Goal: Information Seeking & Learning: Learn about a topic

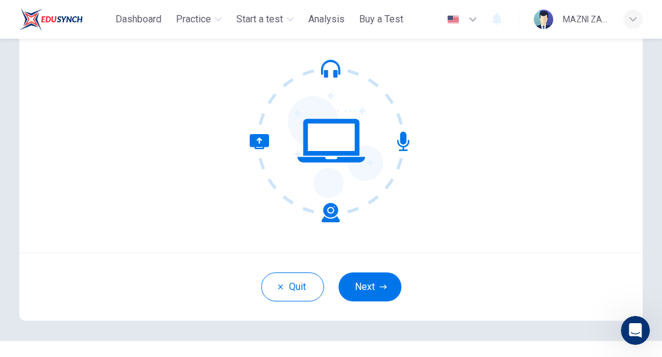
scroll to position [123, 0]
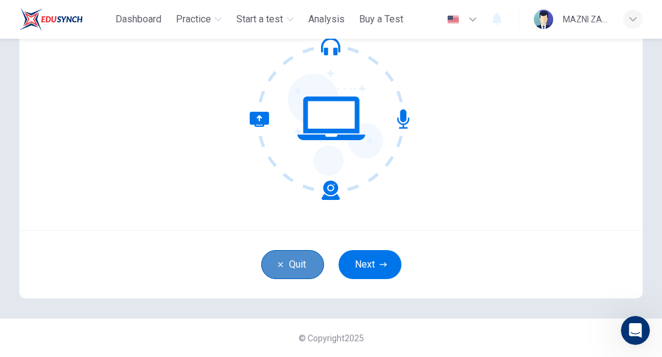
click at [303, 270] on button "Quit" at bounding box center [292, 264] width 63 height 29
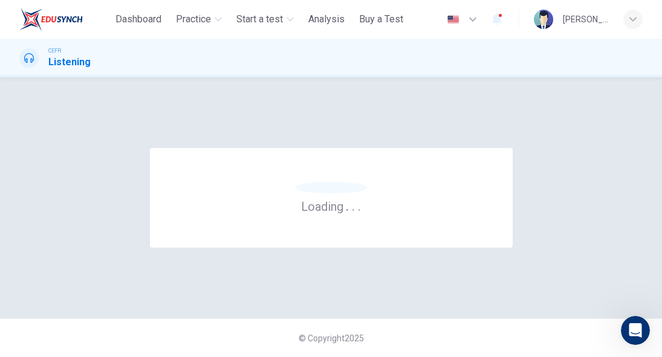
scroll to position [557, 0]
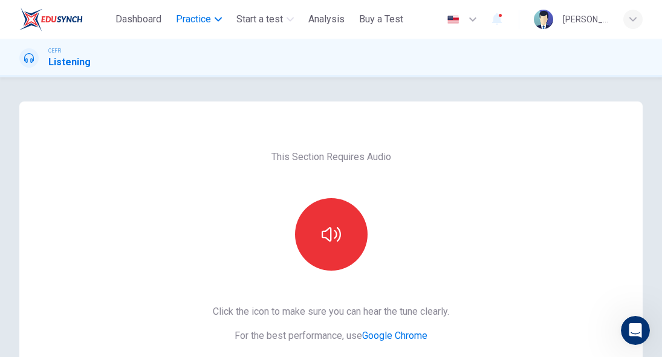
click at [181, 21] on span "Practice" at bounding box center [193, 19] width 35 height 15
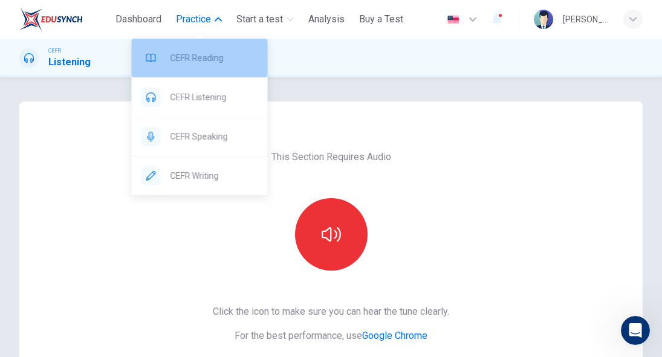
click at [211, 55] on span "CEFR Reading" at bounding box center [215, 58] width 88 height 15
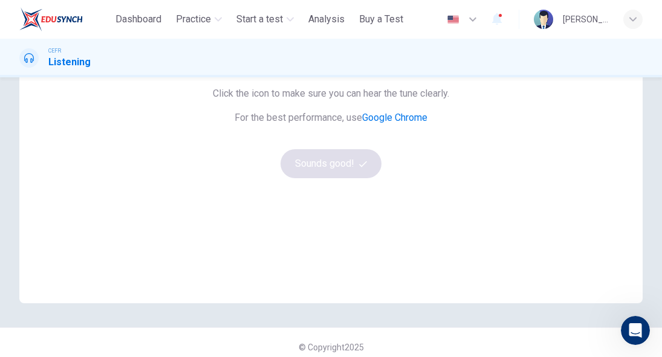
scroll to position [227, 0]
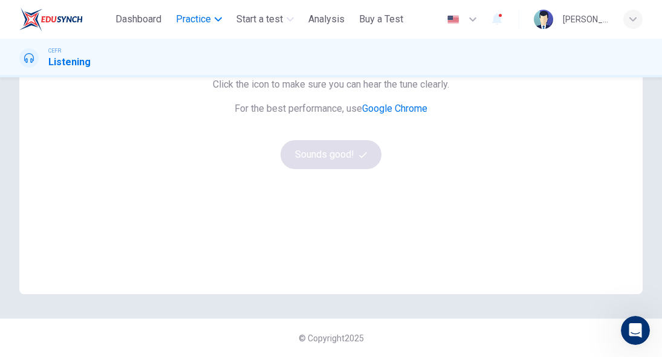
click at [204, 21] on span "Practice" at bounding box center [193, 19] width 35 height 15
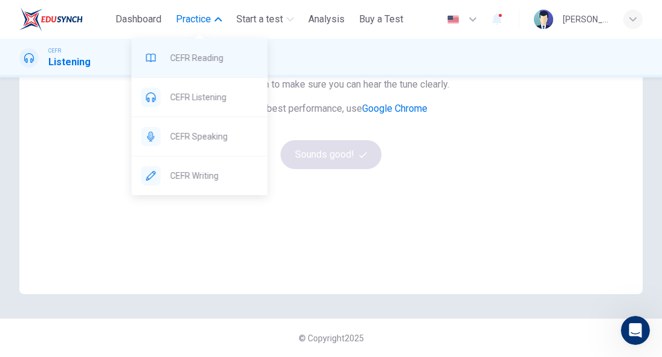
click at [198, 57] on span "CEFR Reading" at bounding box center [215, 58] width 88 height 15
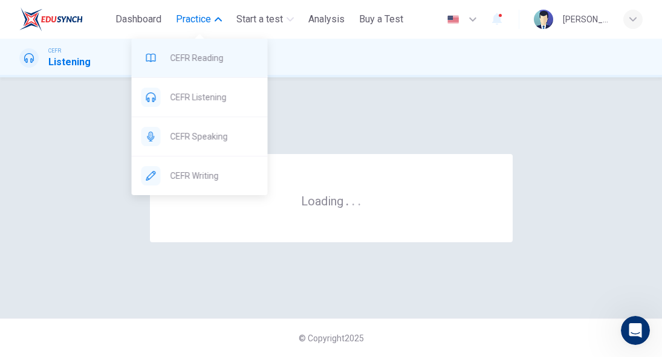
scroll to position [0, 0]
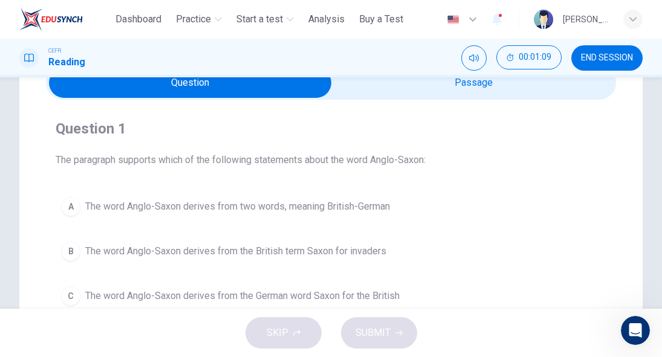
scroll to position [60, 0]
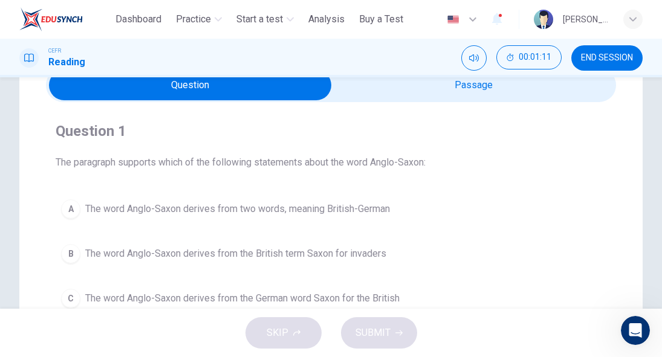
click at [296, 209] on span "The word Anglo-Saxon derives from two words, meaning British-German" at bounding box center [237, 209] width 305 height 15
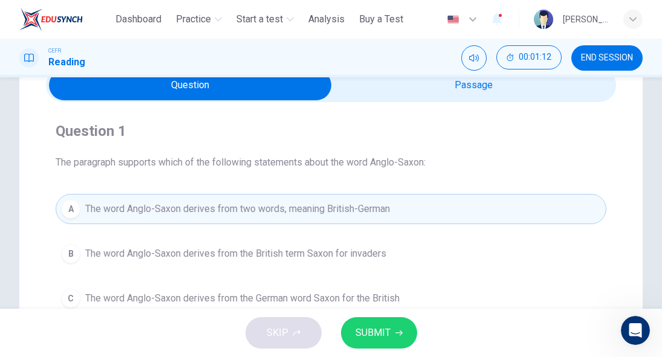
click at [393, 326] on button "SUBMIT" at bounding box center [379, 333] width 76 height 31
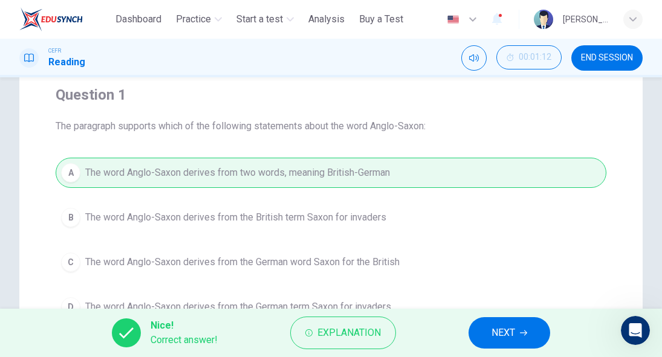
scroll to position [97, 0]
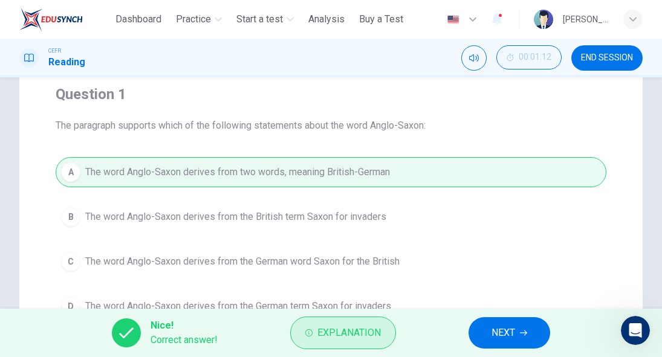
click at [370, 333] on span "Explanation" at bounding box center [350, 333] width 64 height 17
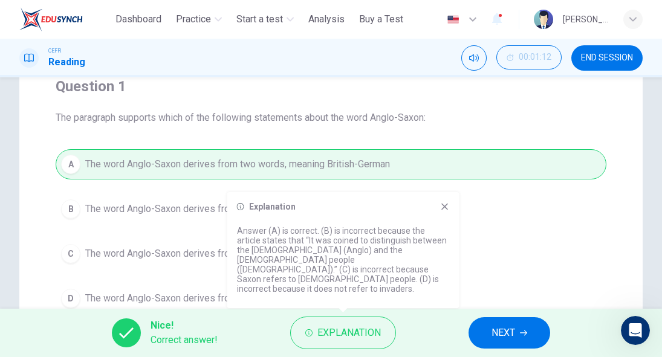
scroll to position [107, 0]
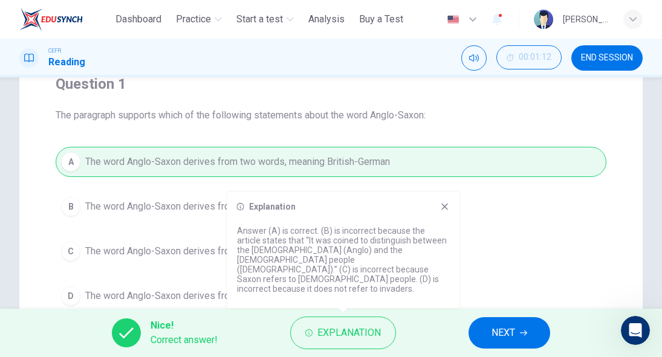
drag, startPoint x: 331, startPoint y: 270, endPoint x: 389, endPoint y: 269, distance: 57.5
click at [389, 269] on p "Answer (A) is correct. (B) is incorrect because the article states that “It was…" at bounding box center [343, 260] width 213 height 68
drag, startPoint x: 243, startPoint y: 255, endPoint x: 324, endPoint y: 273, distance: 83.8
click at [346, 284] on p "Answer (A) is correct. (B) is incorrect because the article states that “It was…" at bounding box center [343, 260] width 213 height 68
click at [87, 148] on div "A The word Anglo-Saxon derives from two words, meaning British-German B The wor…" at bounding box center [331, 229] width 551 height 164
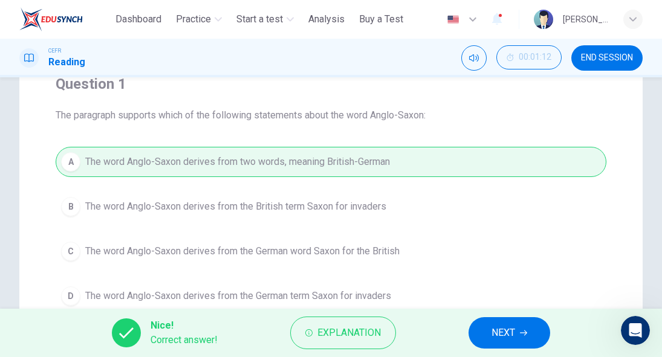
drag, startPoint x: 60, startPoint y: 117, endPoint x: 226, endPoint y: 152, distance: 169.4
click at [227, 152] on div "Question 1 The paragraph supports which of the following statements about the w…" at bounding box center [331, 193] width 570 height 256
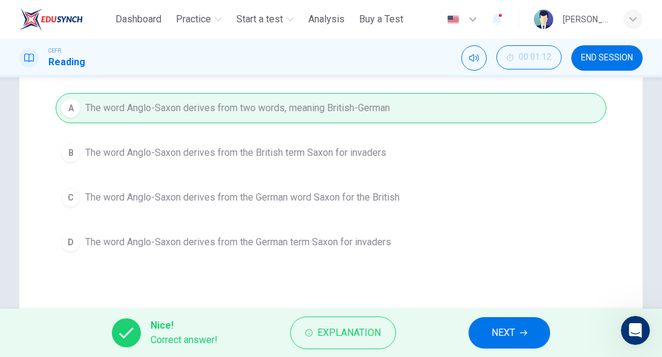
scroll to position [161, 0]
click at [489, 328] on button "NEXT" at bounding box center [510, 333] width 82 height 31
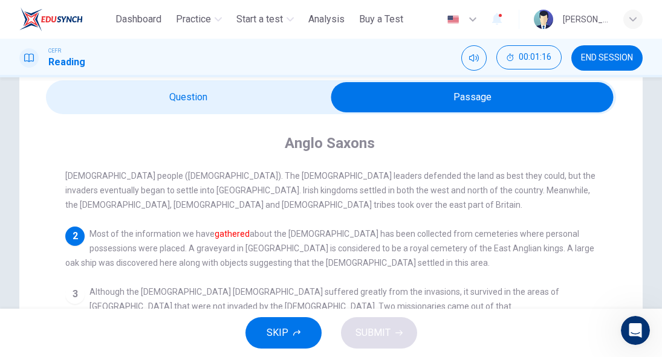
scroll to position [41, 0]
drag, startPoint x: 200, startPoint y: 235, endPoint x: 331, endPoint y: 237, distance: 131.3
click at [331, 237] on span "Most of the information we have gathered about the [DEMOGRAPHIC_DATA] has been …" at bounding box center [329, 249] width 529 height 39
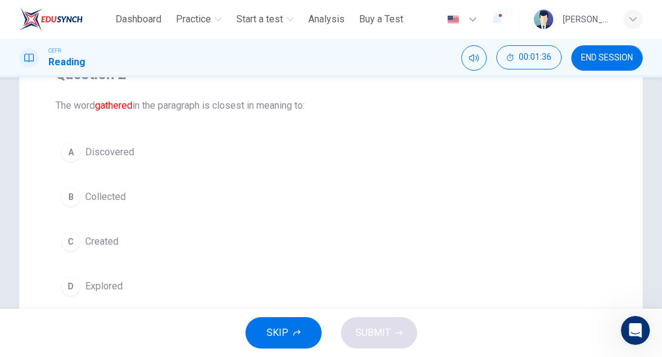
scroll to position [121, 0]
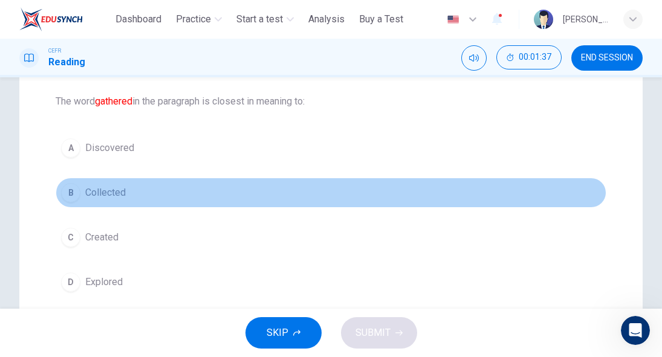
click at [102, 195] on span "Collected" at bounding box center [105, 193] width 41 height 15
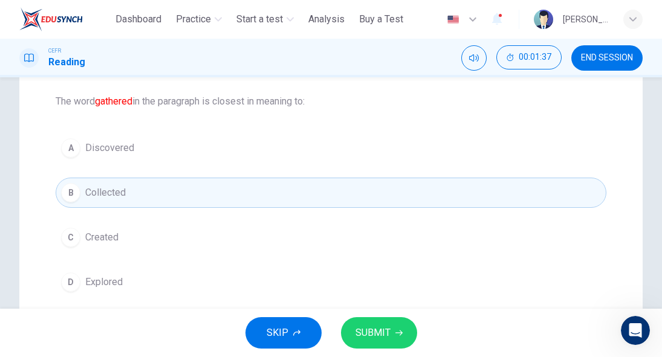
click at [369, 321] on button "SUBMIT" at bounding box center [379, 333] width 76 height 31
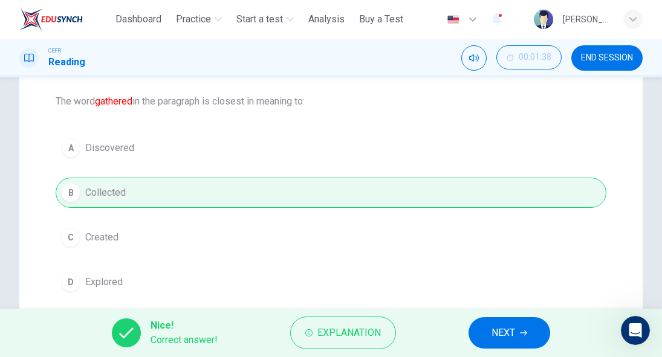
click at [504, 340] on span "NEXT" at bounding box center [504, 333] width 24 height 17
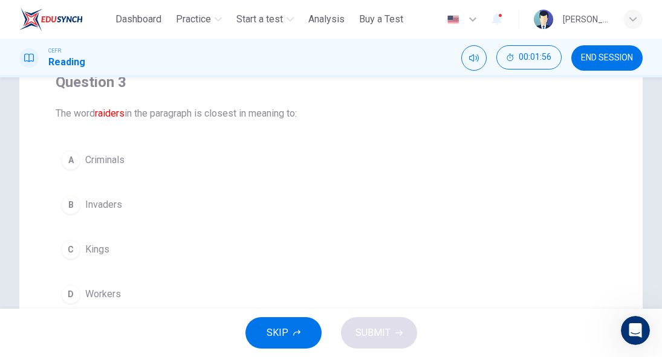
scroll to position [127, 0]
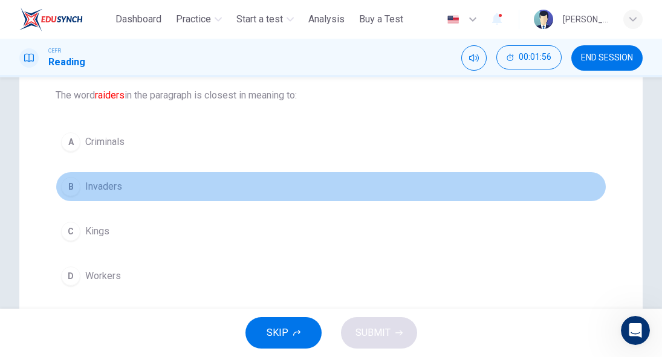
click at [122, 185] on button "B Invaders" at bounding box center [331, 187] width 551 height 30
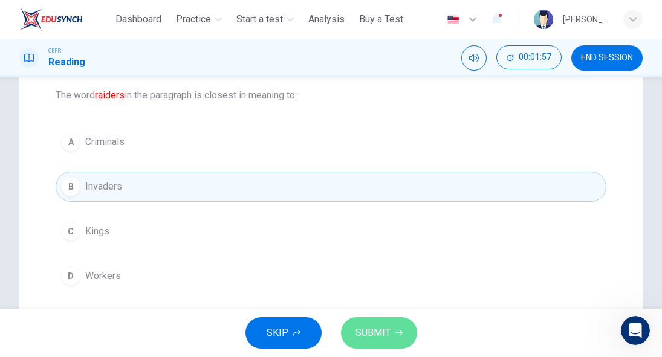
click at [367, 335] on span "SUBMIT" at bounding box center [373, 333] width 35 height 17
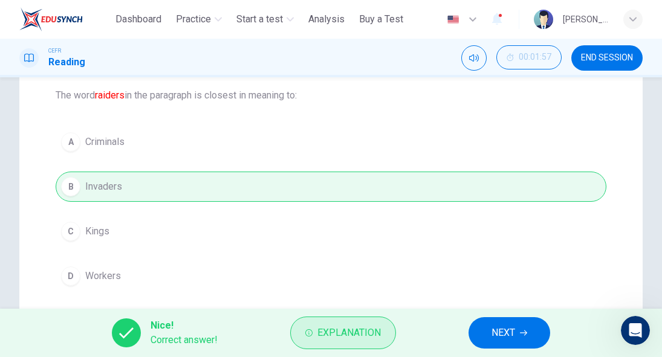
click at [368, 338] on span "Explanation" at bounding box center [350, 333] width 64 height 17
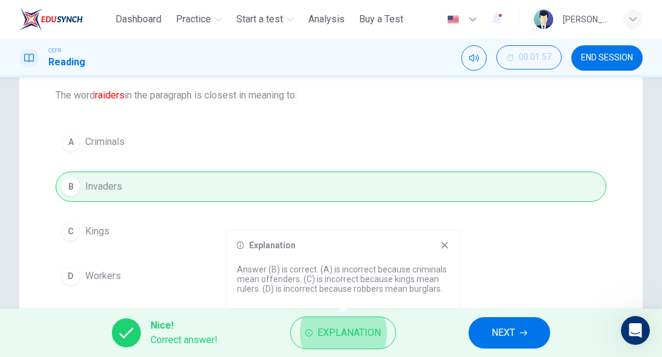
click at [515, 328] on span "NEXT" at bounding box center [504, 333] width 24 height 17
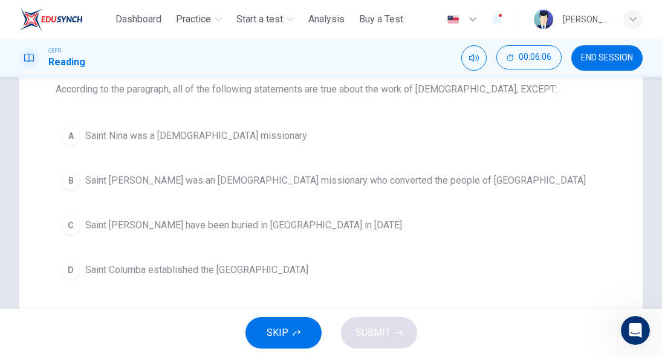
scroll to position [135, 0]
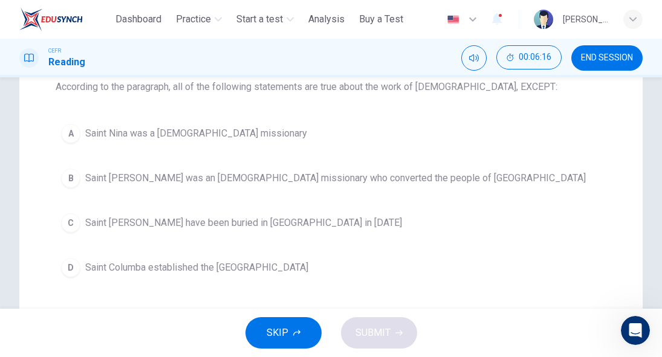
click at [246, 220] on span "Saint [PERSON_NAME] have been buried in [GEOGRAPHIC_DATA] in [DATE]" at bounding box center [243, 223] width 317 height 15
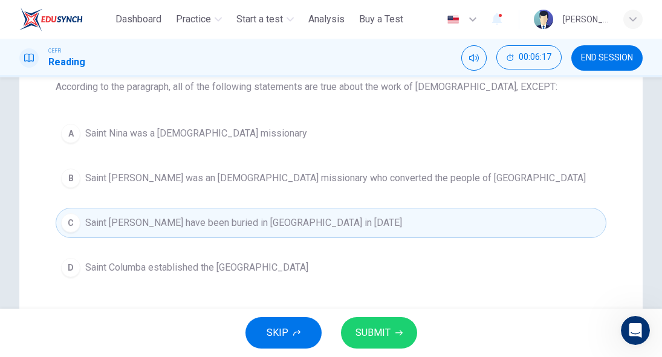
click at [382, 321] on button "SUBMIT" at bounding box center [379, 333] width 76 height 31
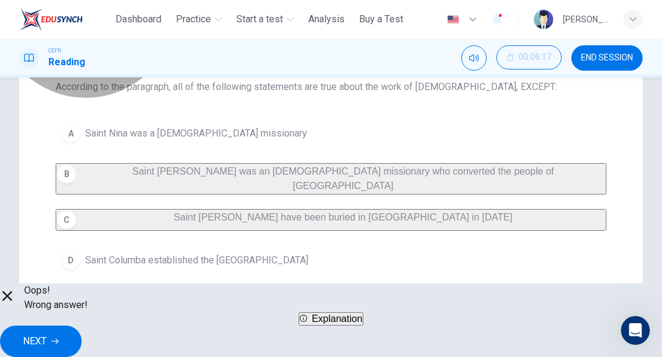
click at [363, 324] on span "Explanation" at bounding box center [337, 319] width 51 height 10
